Goal: Check status: Check status

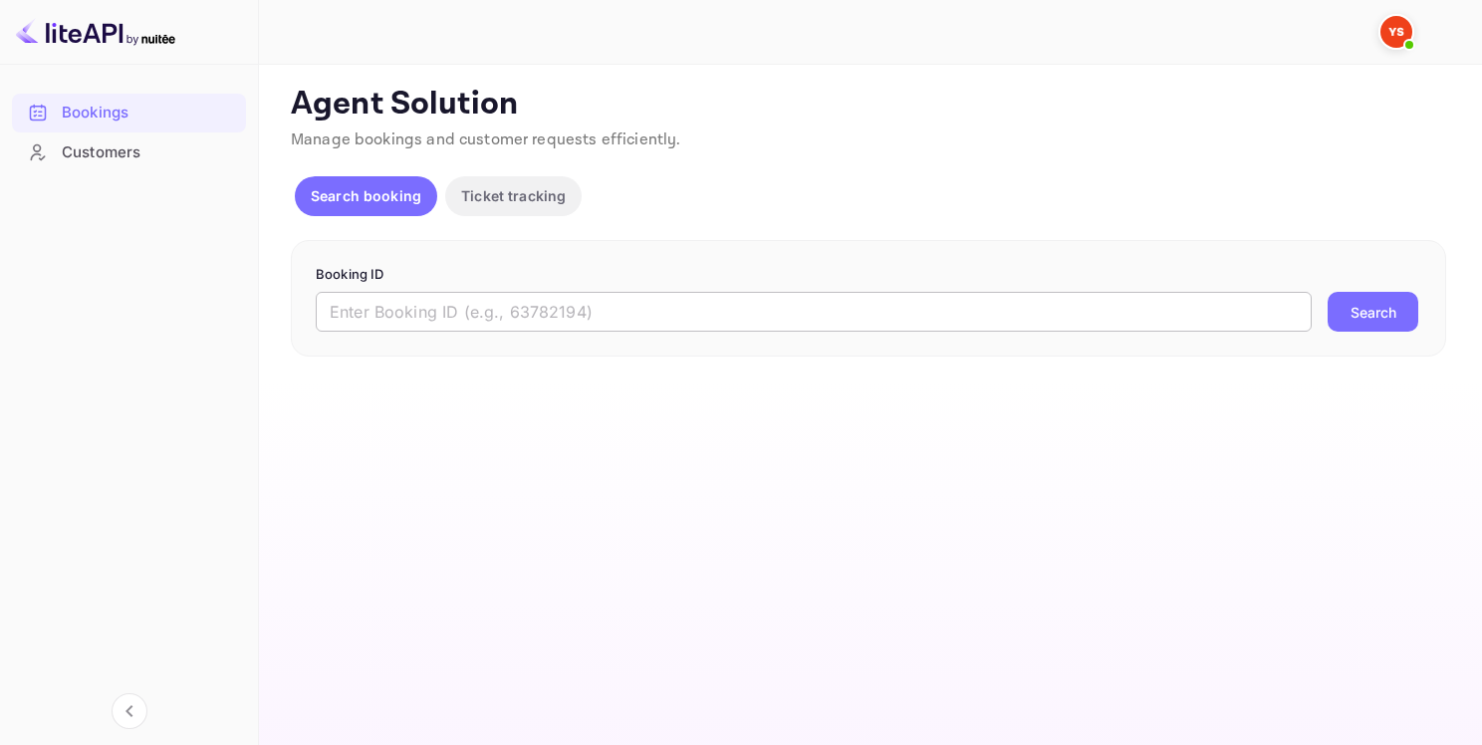
drag, startPoint x: 552, startPoint y: 315, endPoint x: 580, endPoint y: 319, distance: 28.2
click at [550, 315] on input "text" at bounding box center [814, 312] width 996 height 40
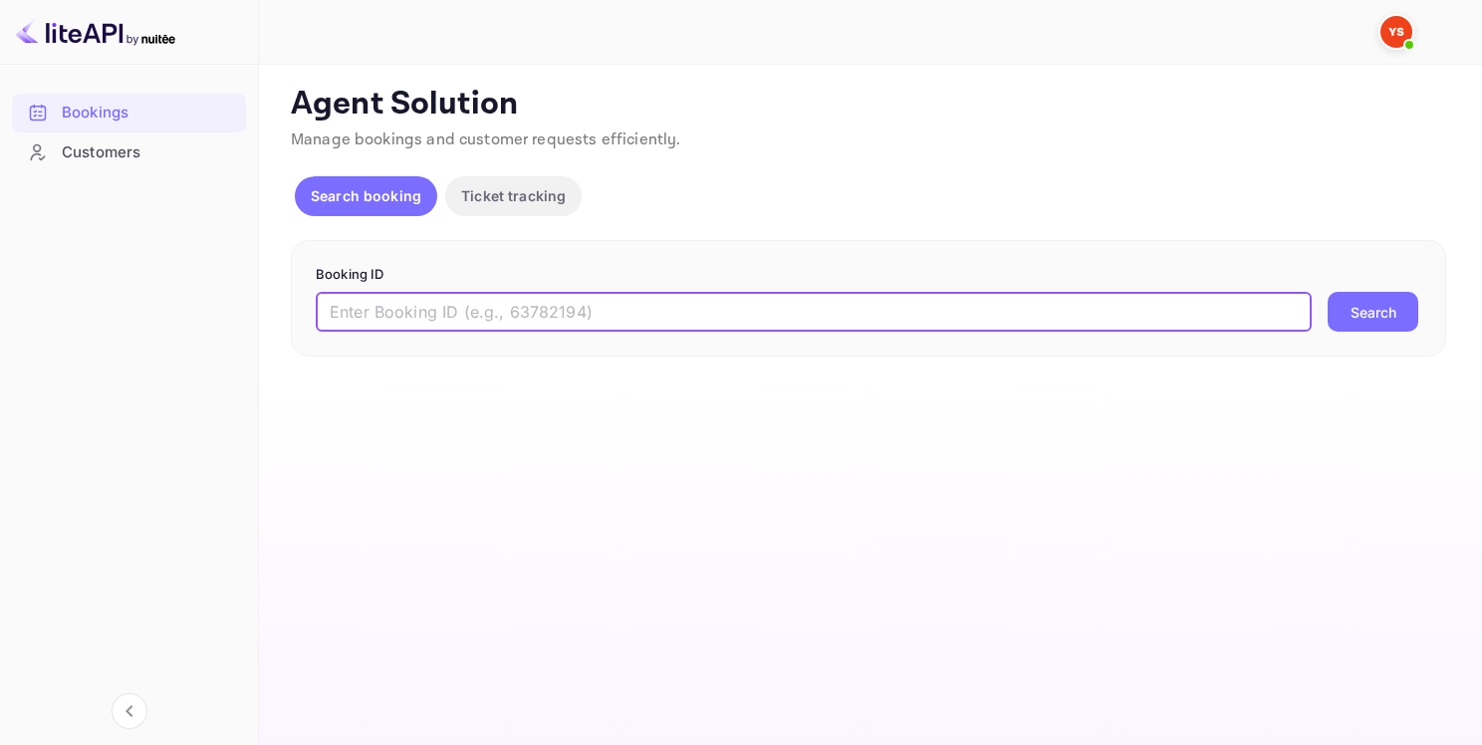
paste input "9489638"
type input "9489638"
click at [1410, 324] on button "Search" at bounding box center [1373, 312] width 91 height 40
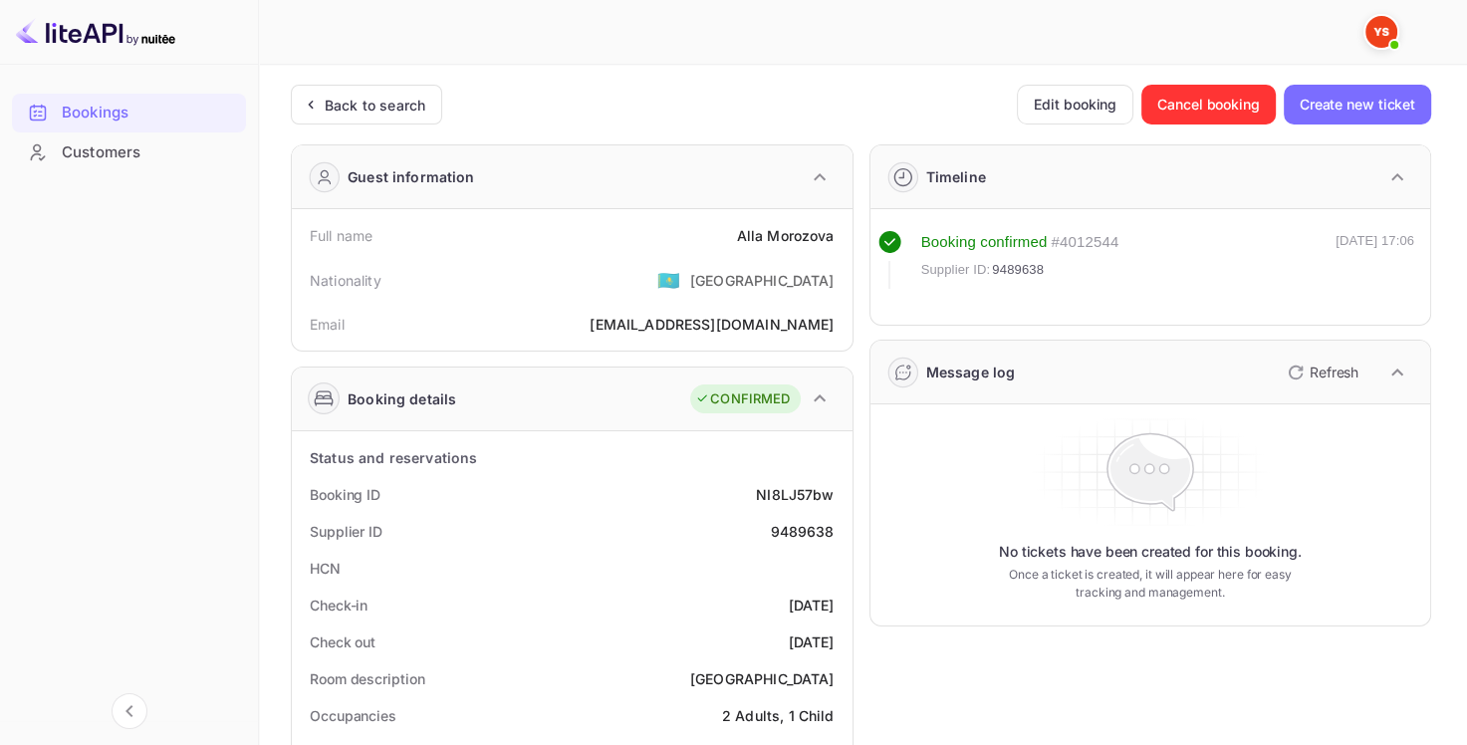
click at [772, 237] on div "[PERSON_NAME]" at bounding box center [786, 235] width 98 height 21
click at [737, 235] on div "[PERSON_NAME]" at bounding box center [786, 235] width 98 height 21
copy div "[PERSON_NAME]"
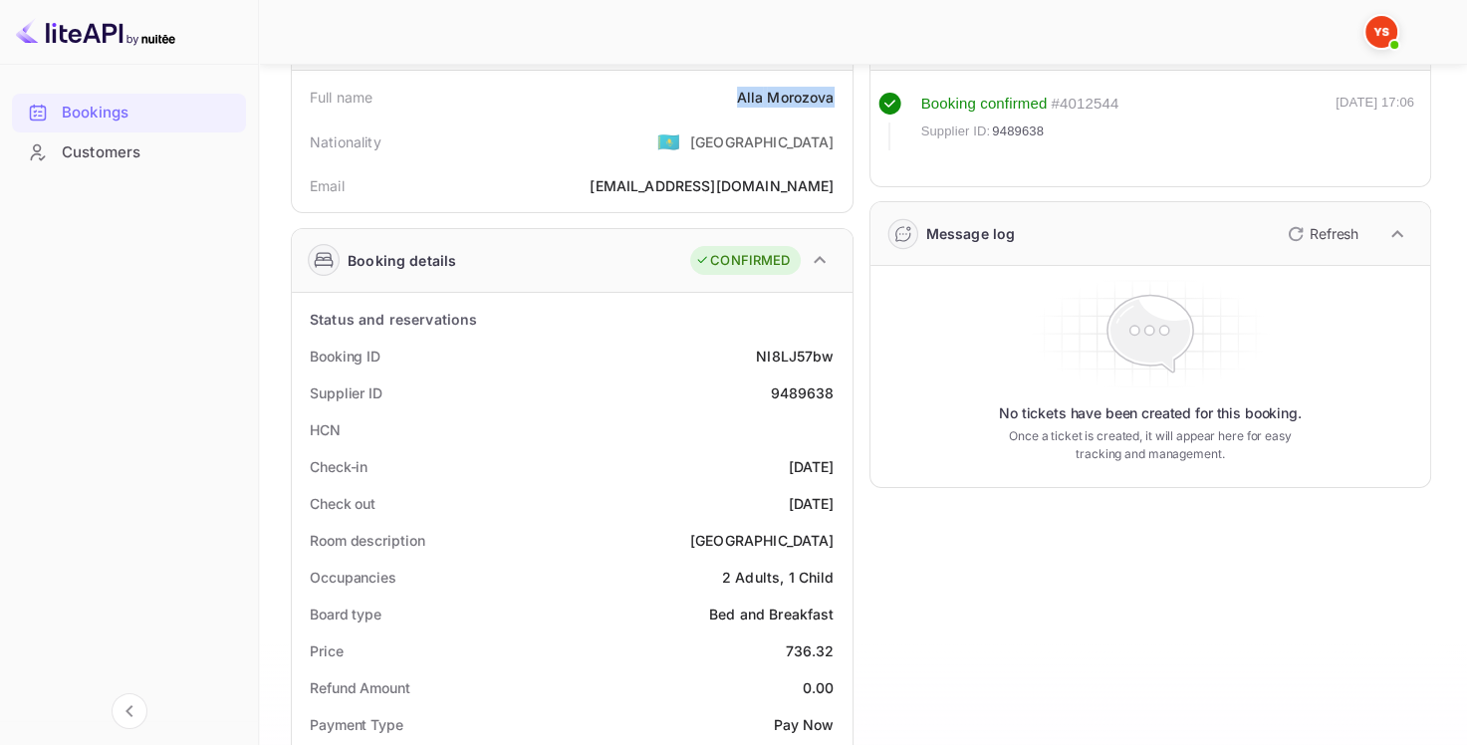
scroll to position [299, 0]
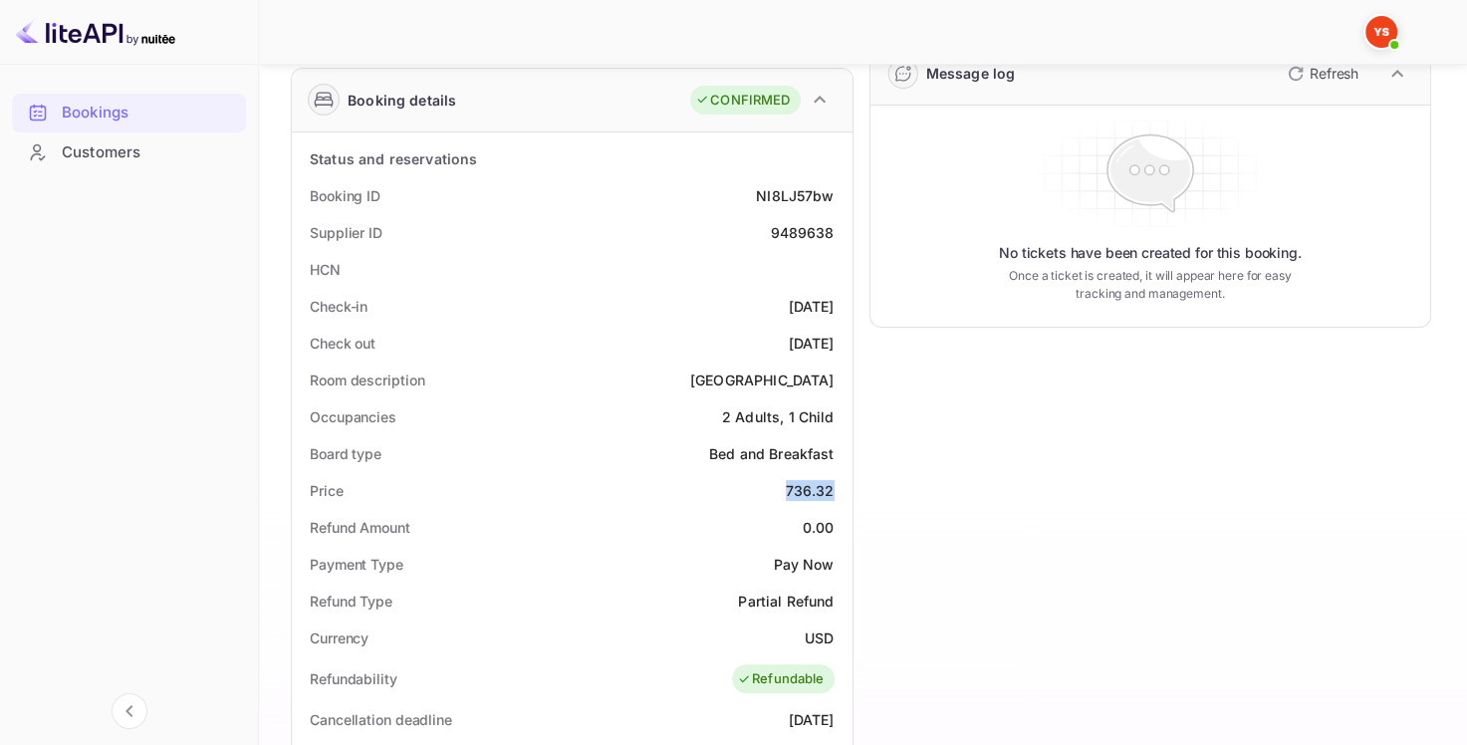
drag, startPoint x: 791, startPoint y: 485, endPoint x: 832, endPoint y: 484, distance: 40.8
click at [832, 484] on div "736.32" at bounding box center [810, 490] width 49 height 21
copy div "736.32"
